Goal: Transaction & Acquisition: Purchase product/service

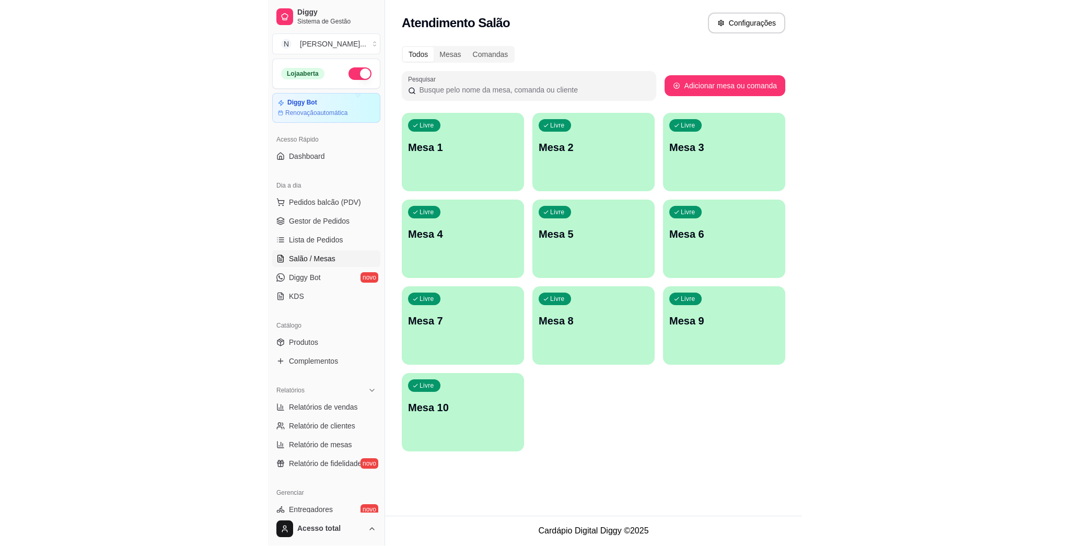
scroll to position [1, 92]
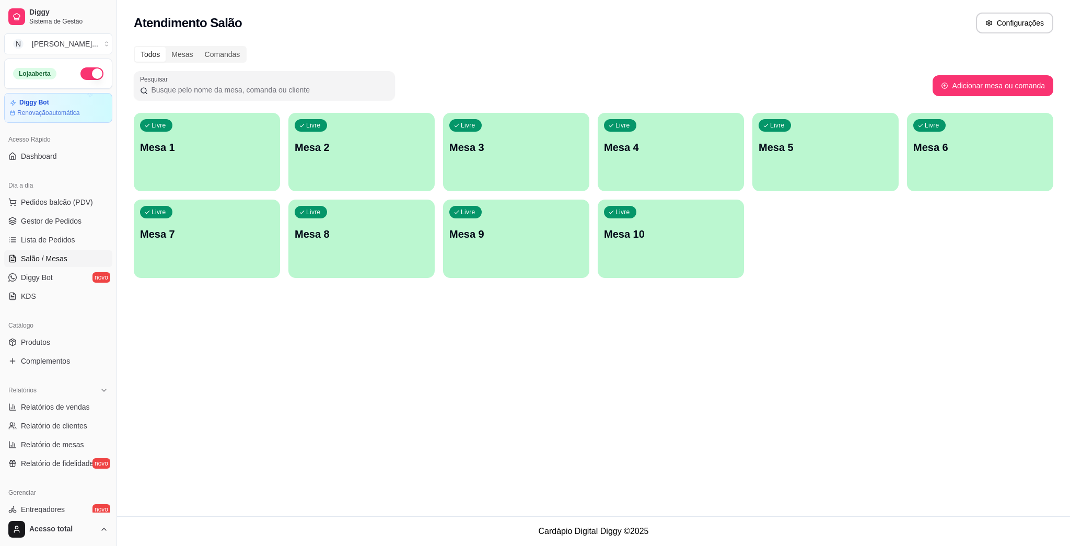
click at [225, 156] on div "Livre Mesa 1" at bounding box center [207, 146] width 146 height 66
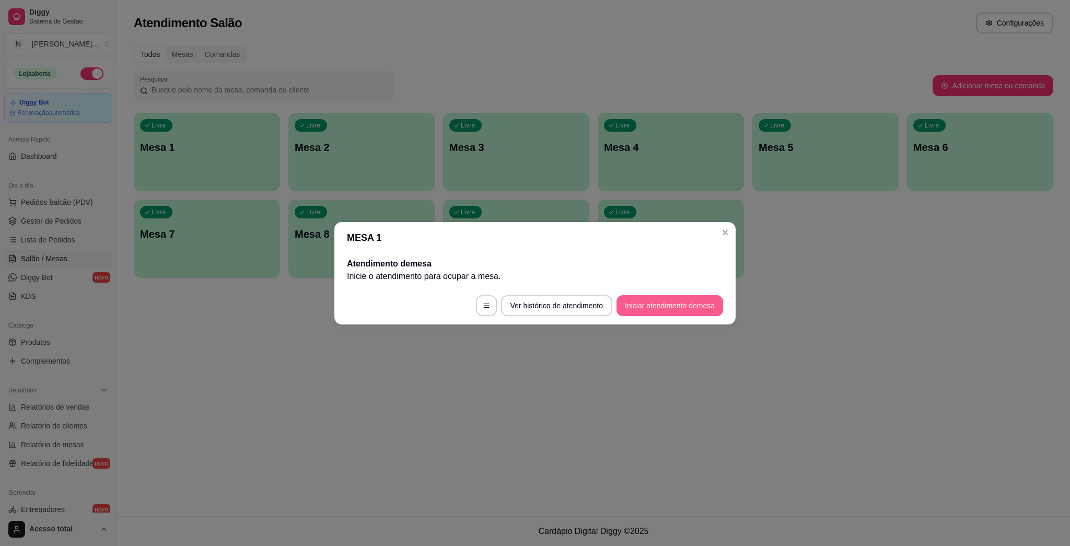
click at [533, 306] on button "Iniciar atendimento de mesa" at bounding box center [669, 305] width 107 height 21
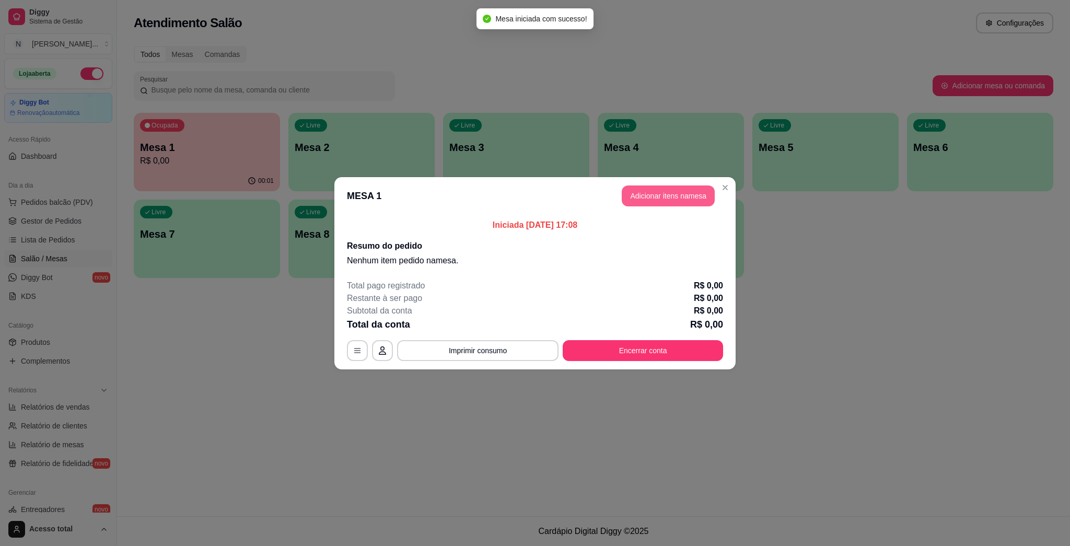
click at [533, 193] on button "Adicionar itens na mesa" at bounding box center [667, 195] width 93 height 21
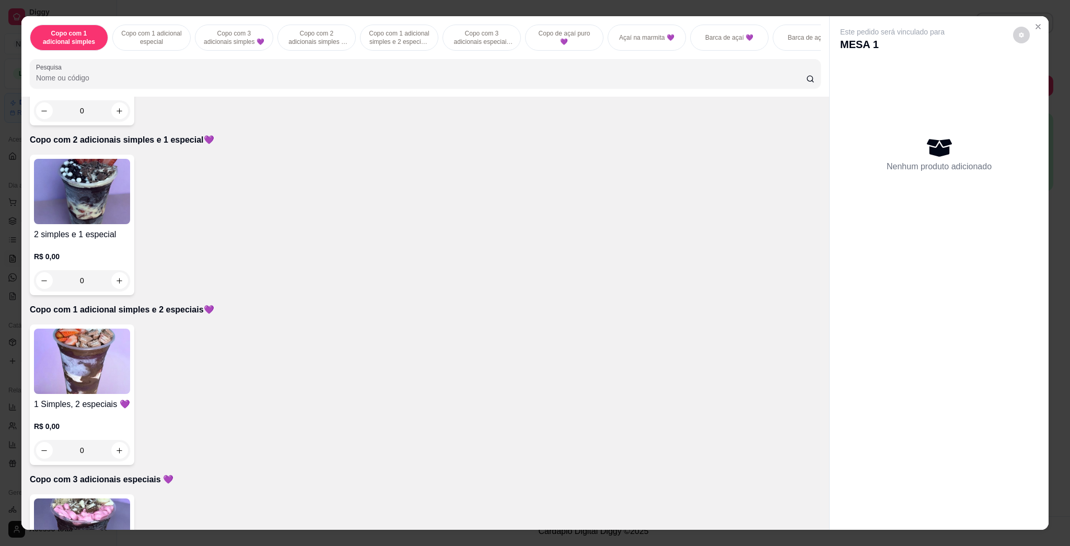
scroll to position [418, 0]
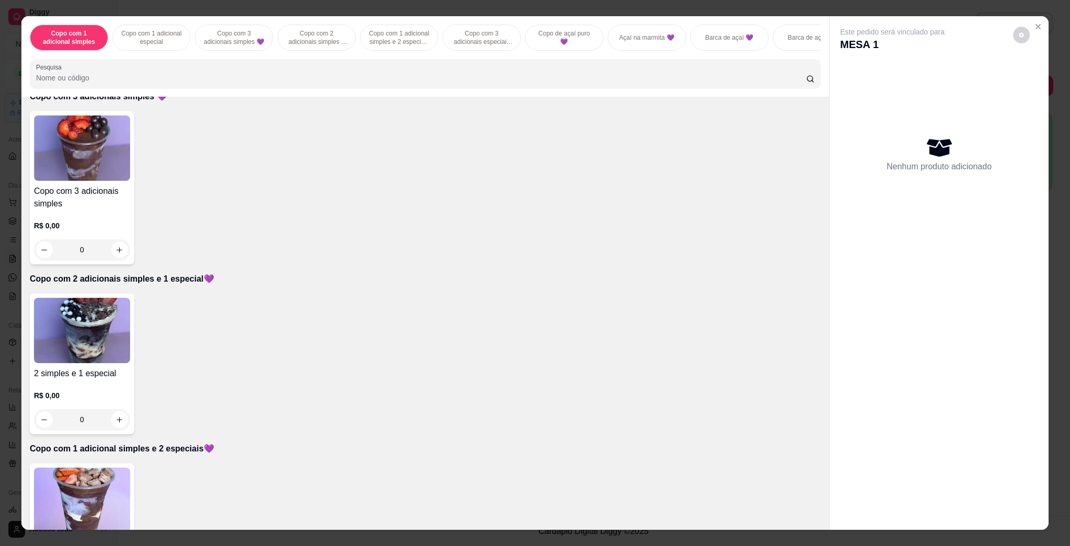
click at [103, 344] on img at bounding box center [82, 330] width 96 height 65
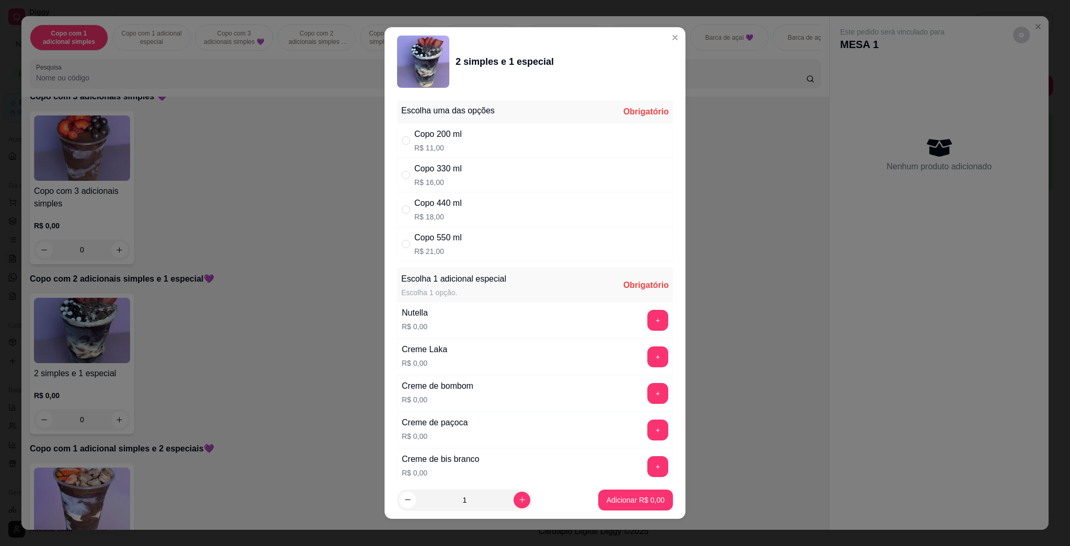
click at [483, 215] on div "Copo 440 ml R$ 18,00" at bounding box center [535, 209] width 276 height 34
radio input "true"
click at [490, 166] on div "Copo 330 ml R$ 16,00" at bounding box center [535, 175] width 276 height 34
radio input "true"
radio input "false"
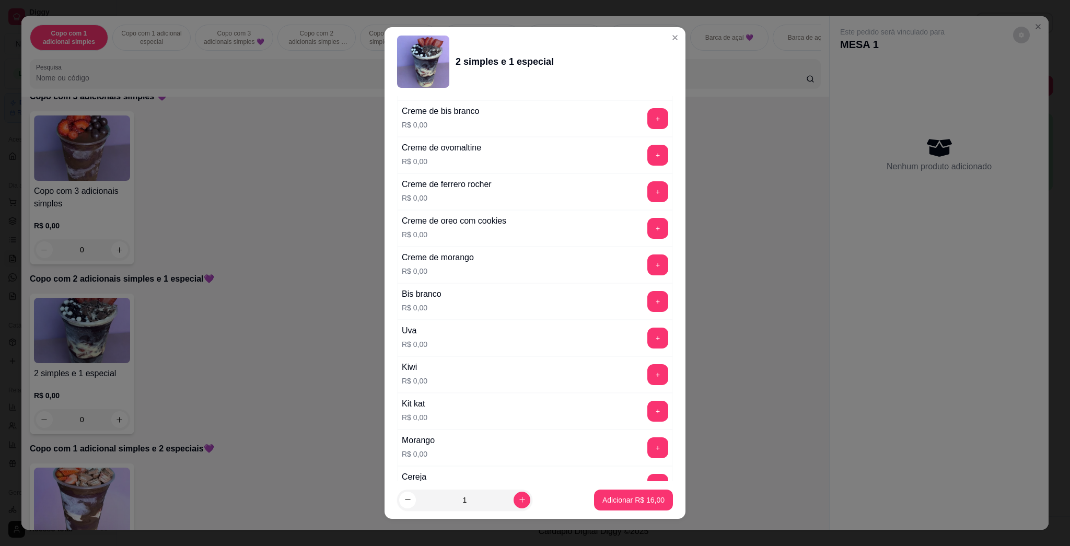
scroll to position [487, 0]
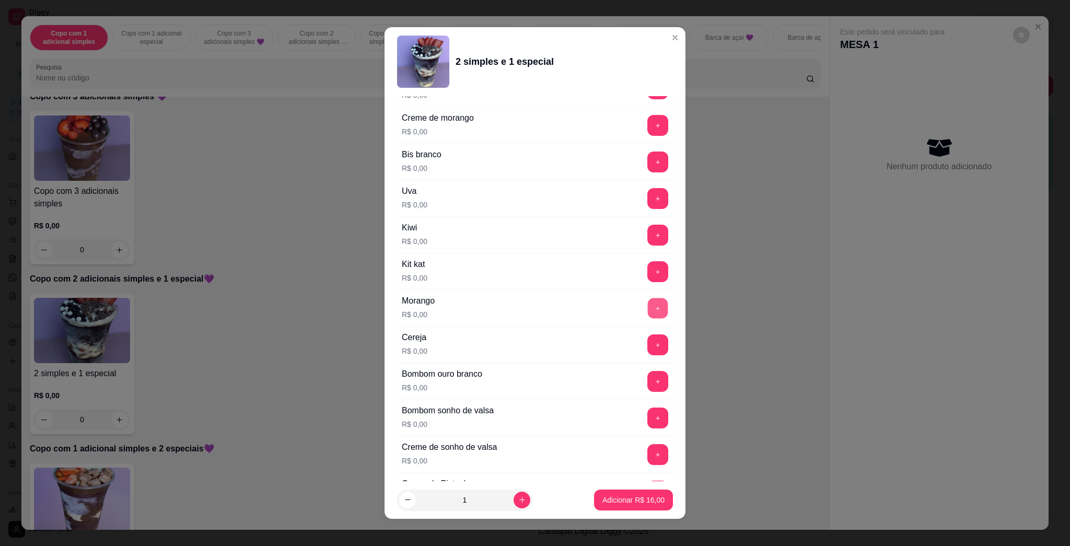
click at [533, 308] on button "+" at bounding box center [658, 308] width 20 height 20
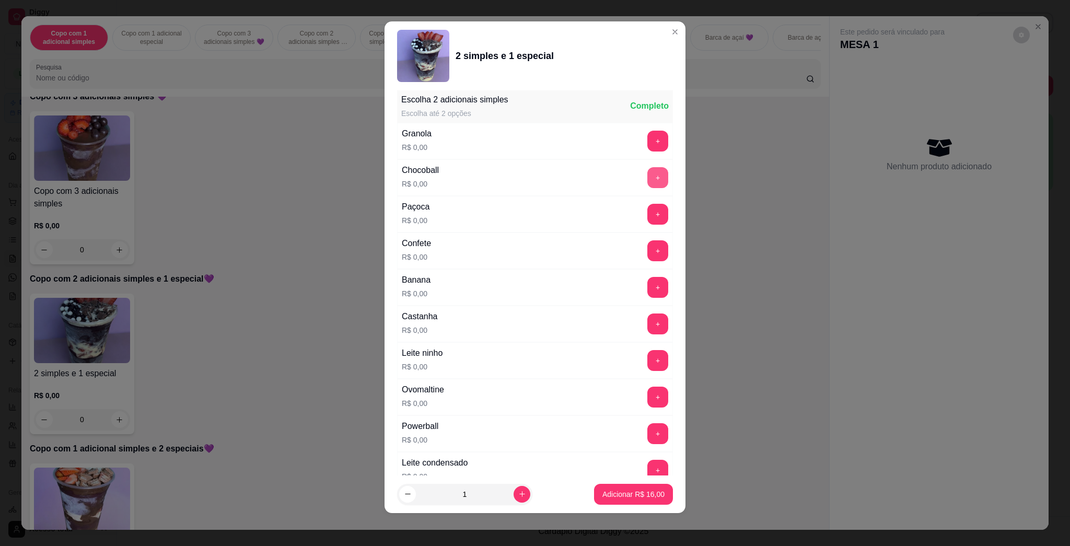
click at [533, 177] on button "+" at bounding box center [657, 177] width 21 height 21
click at [533, 352] on button "+" at bounding box center [657, 360] width 21 height 21
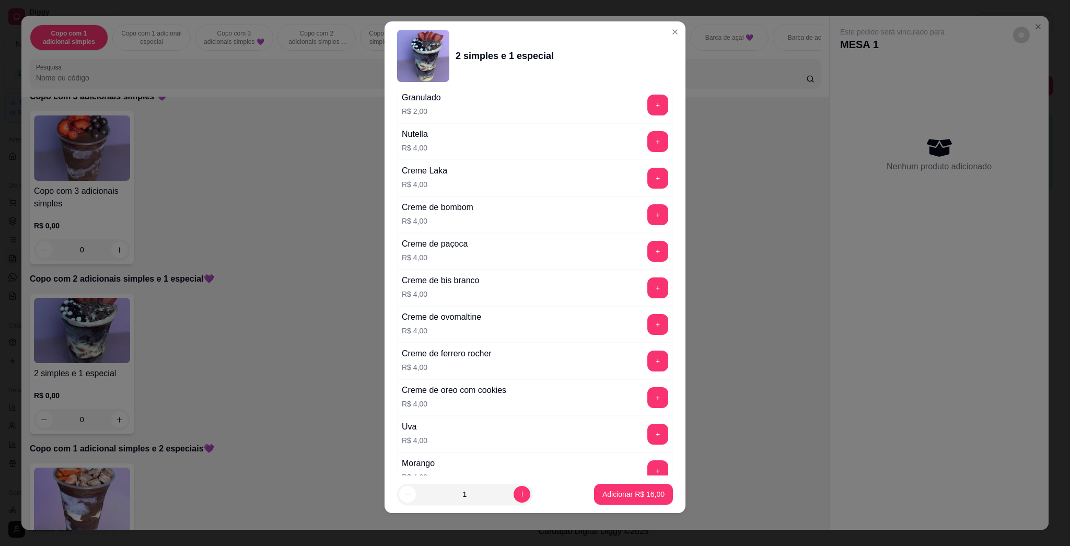
scroll to position [2563, 0]
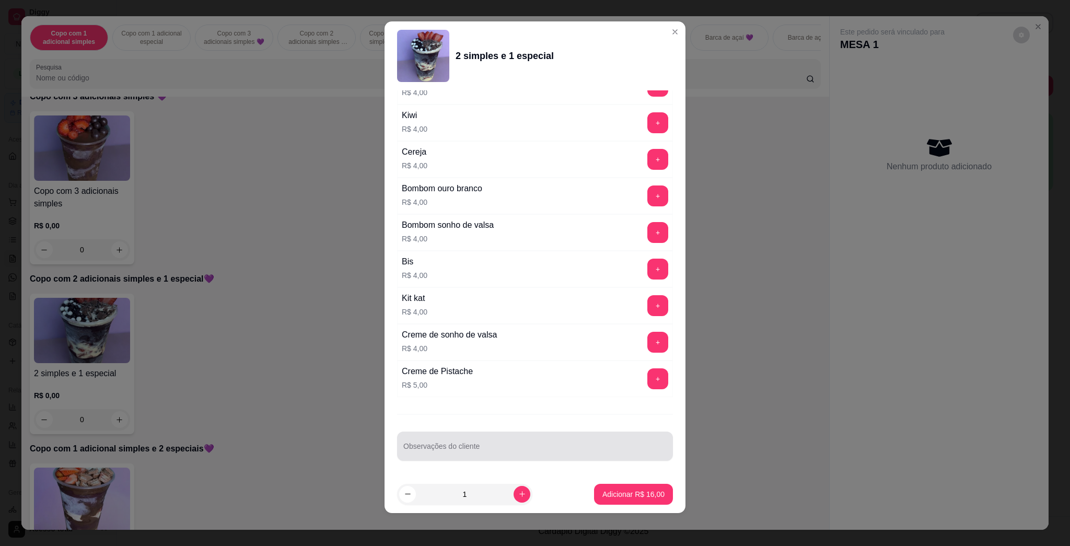
click at [533, 457] on div "Observações do cliente" at bounding box center [535, 445] width 276 height 29
type input "stef comer"
click at [533, 493] on p "Adicionar R$ 16,00" at bounding box center [633, 494] width 61 height 10
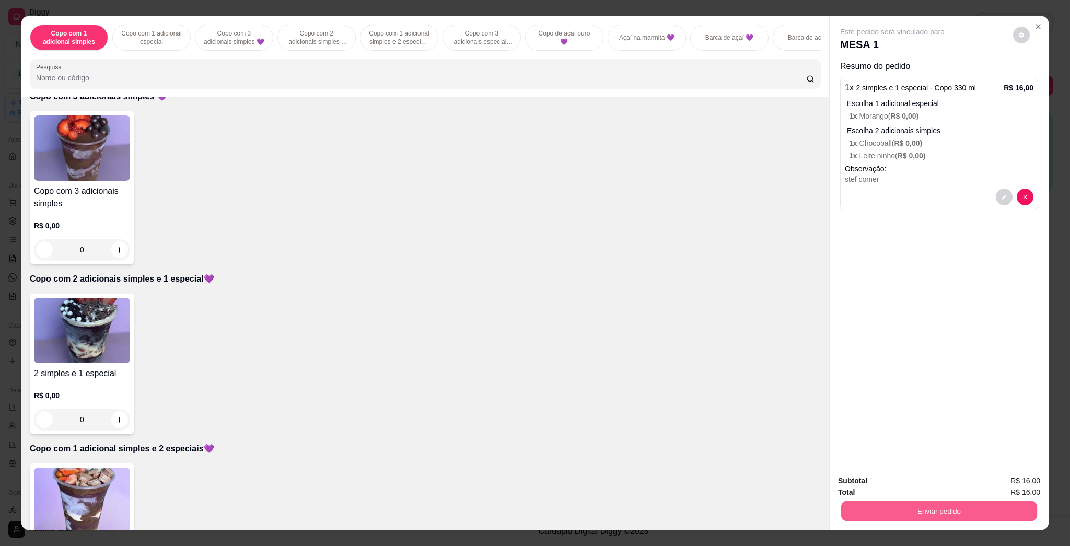
click at [533, 505] on button "Enviar pedido" at bounding box center [939, 510] width 196 height 20
click at [533, 481] on button "Não registrar e enviar pedido" at bounding box center [902, 484] width 105 height 19
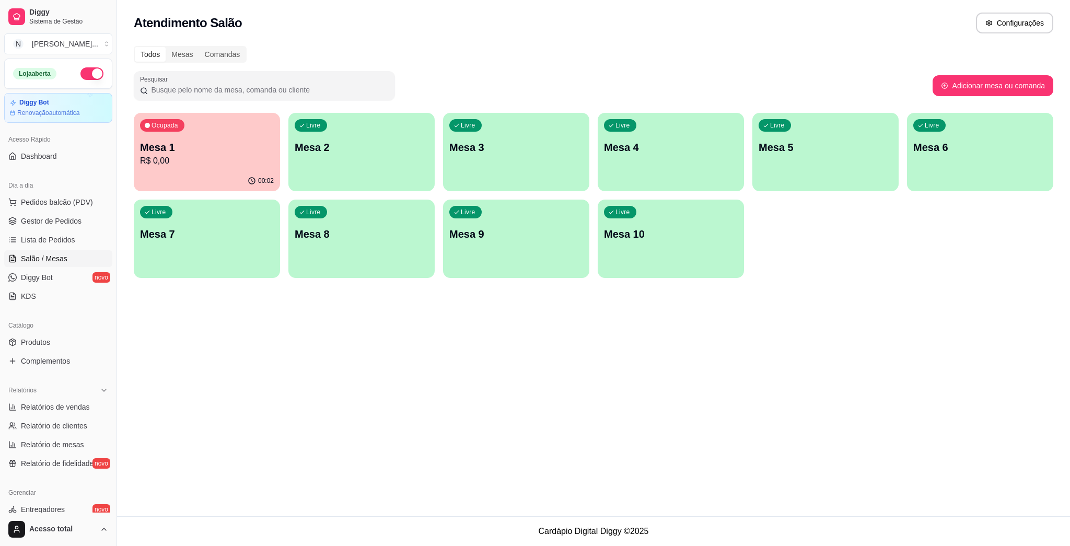
click at [438, 523] on footer "Cardápio Digital Diggy © 2025" at bounding box center [593, 531] width 953 height 30
